Goal: Task Accomplishment & Management: Use online tool/utility

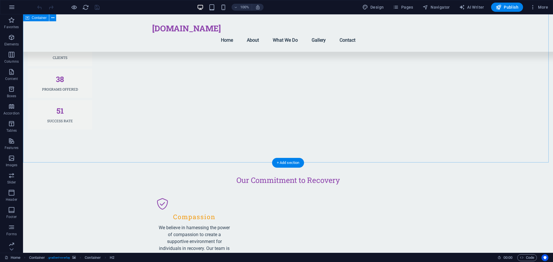
scroll to position [588, 0]
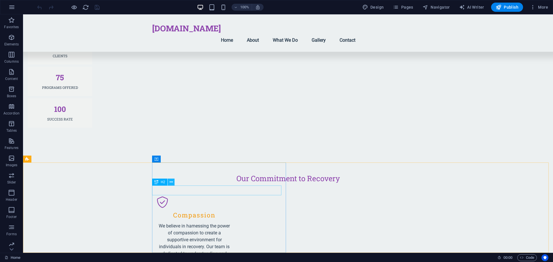
click at [171, 183] on icon at bounding box center [171, 182] width 3 height 6
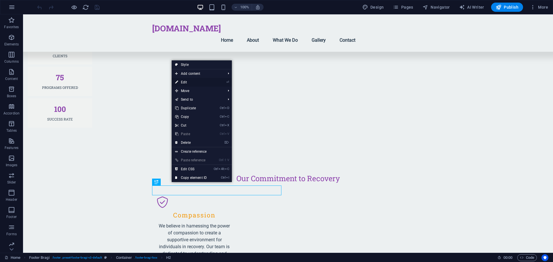
drag, startPoint x: 187, startPoint y: 81, endPoint x: 62, endPoint y: 83, distance: 125.6
click at [187, 81] on link "⏎ Edit" at bounding box center [191, 82] width 39 height 9
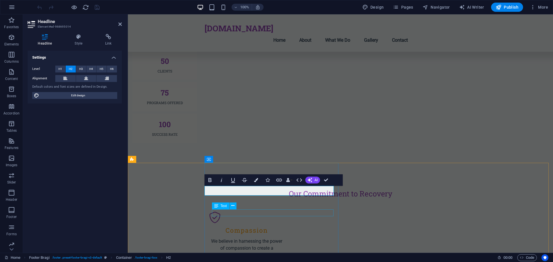
scroll to position [604, 0]
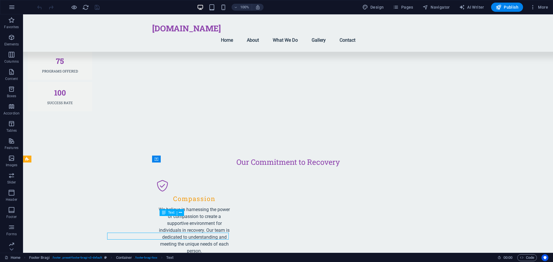
scroll to position [588, 0]
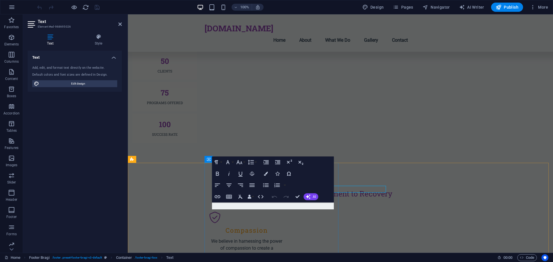
scroll to position [604, 0]
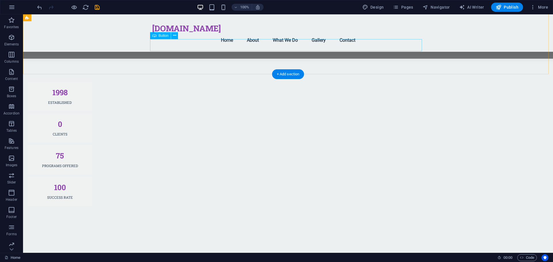
scroll to position [519, 0]
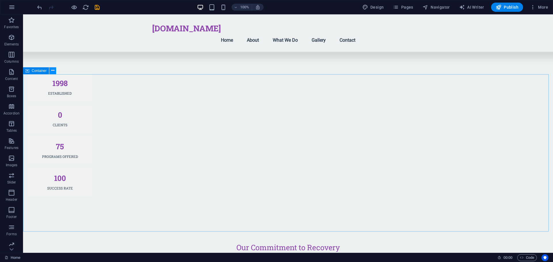
click at [52, 71] on icon at bounding box center [52, 71] width 3 height 6
click at [28, 73] on icon at bounding box center [27, 70] width 4 height 7
click at [37, 71] on span "Container" at bounding box center [39, 70] width 15 height 3
click at [54, 71] on button at bounding box center [52, 70] width 7 height 7
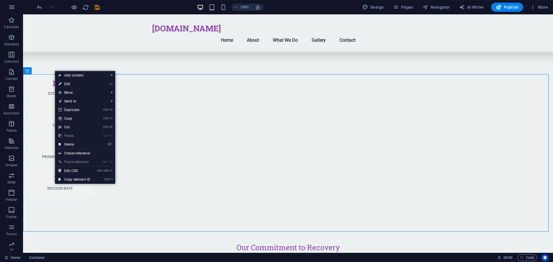
click at [65, 85] on link "⏎ Edit" at bounding box center [74, 84] width 39 height 9
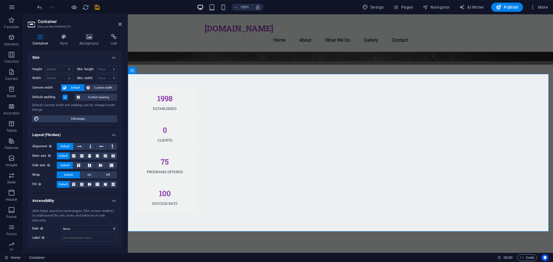
scroll to position [535, 0]
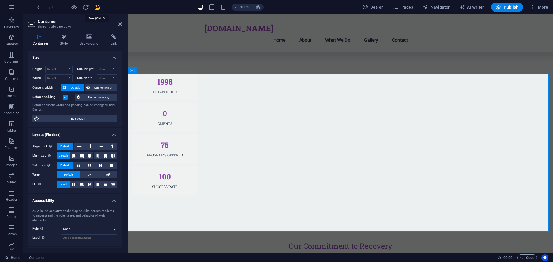
click at [97, 6] on icon "save" at bounding box center [97, 7] width 7 height 7
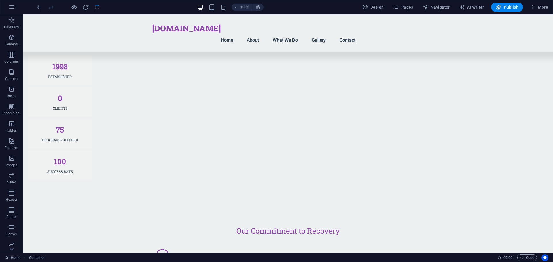
checkbox input "false"
